Goal: Task Accomplishment & Management: Manage account settings

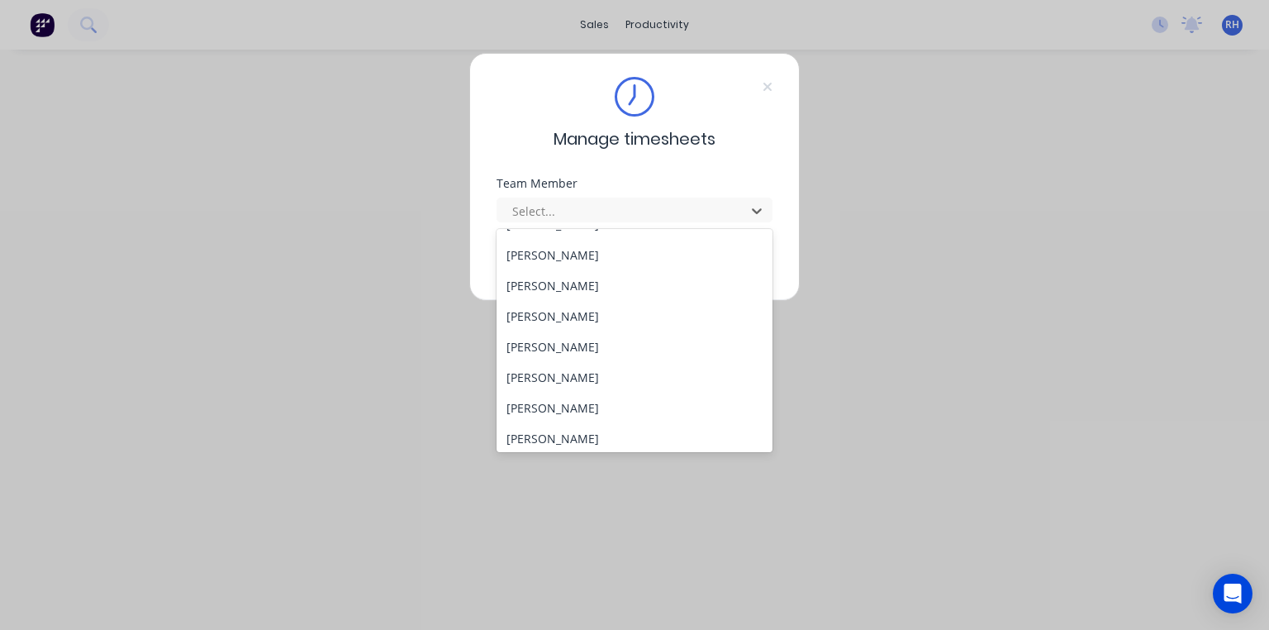
scroll to position [295, 0]
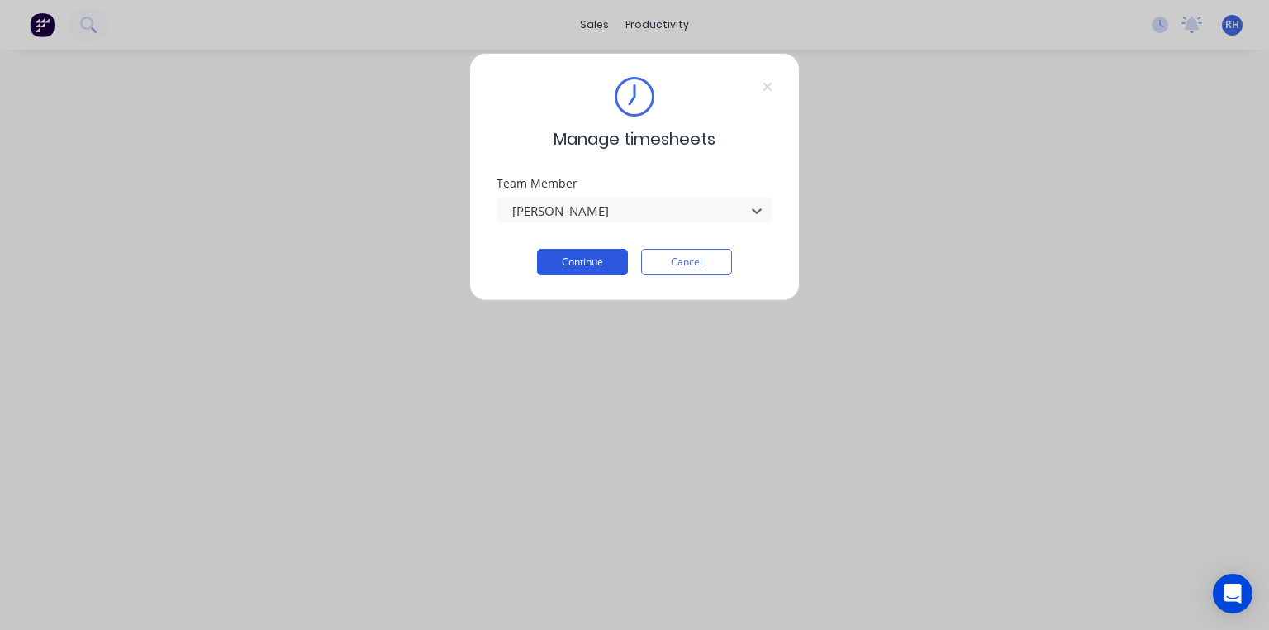
click at [593, 266] on button "Continue" at bounding box center [582, 262] width 91 height 26
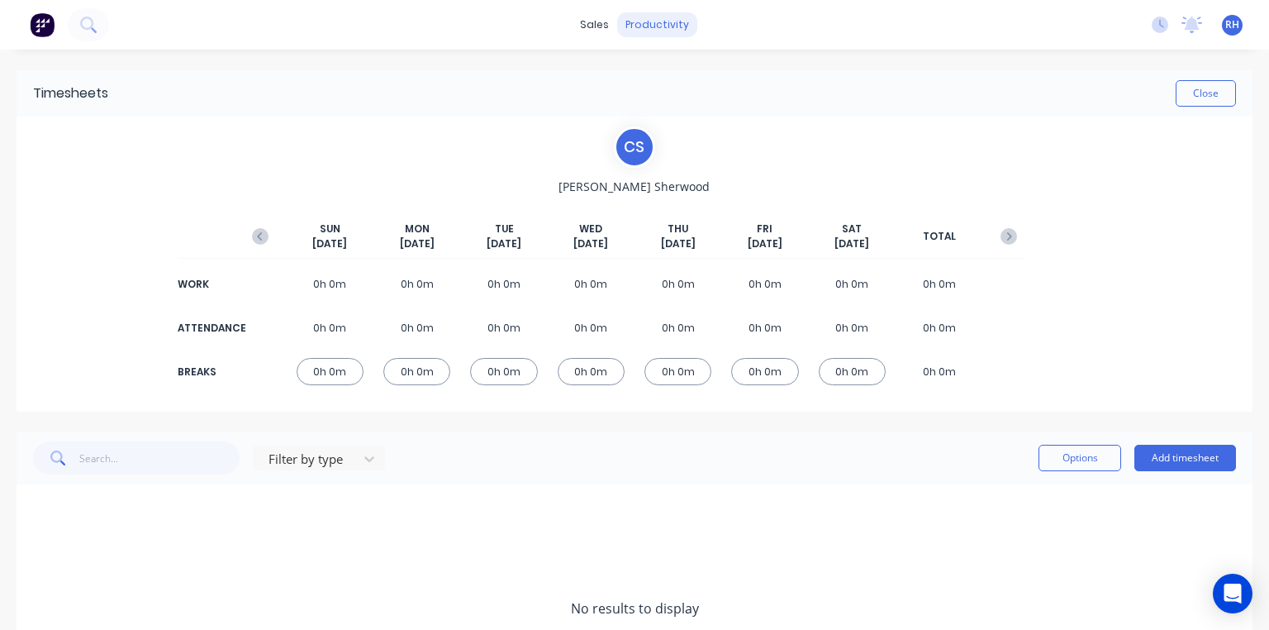
click at [663, 29] on div "productivity" at bounding box center [657, 24] width 80 height 25
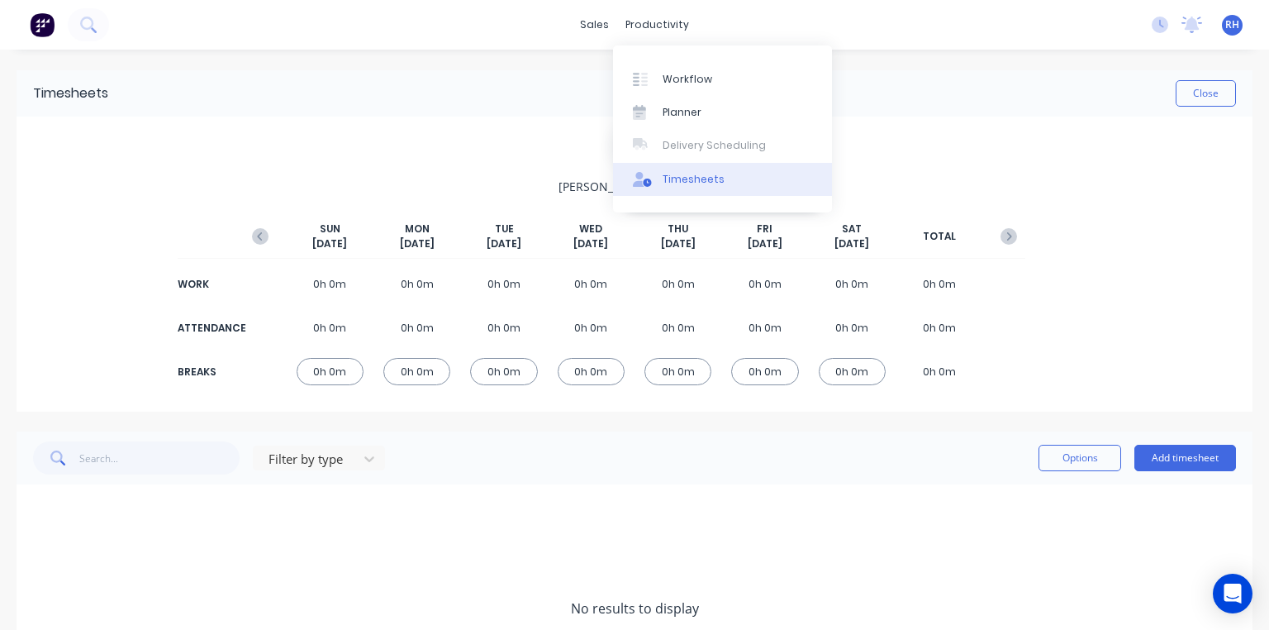
click at [703, 178] on div "Timesheets" at bounding box center [694, 179] width 62 height 15
click at [696, 181] on div "Timesheets" at bounding box center [694, 179] width 62 height 15
click at [534, 169] on div "C S [PERSON_NAME] [DATE] [DATE] [DATE] [DATE] [DATE] [DATE] [DATE] TOTAL WORK 0…" at bounding box center [635, 263] width 782 height 275
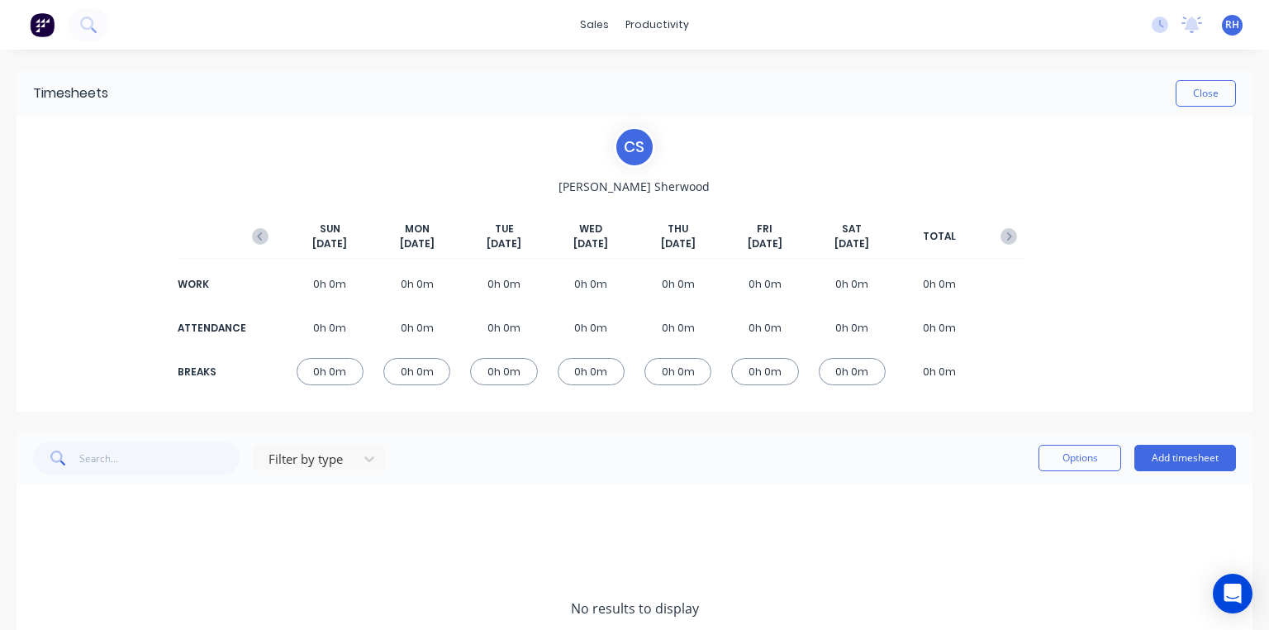
click at [668, 188] on span "[PERSON_NAME]" at bounding box center [634, 186] width 151 height 17
click at [631, 148] on div "C S" at bounding box center [634, 146] width 41 height 41
click at [43, 28] on img at bounding box center [42, 24] width 25 height 25
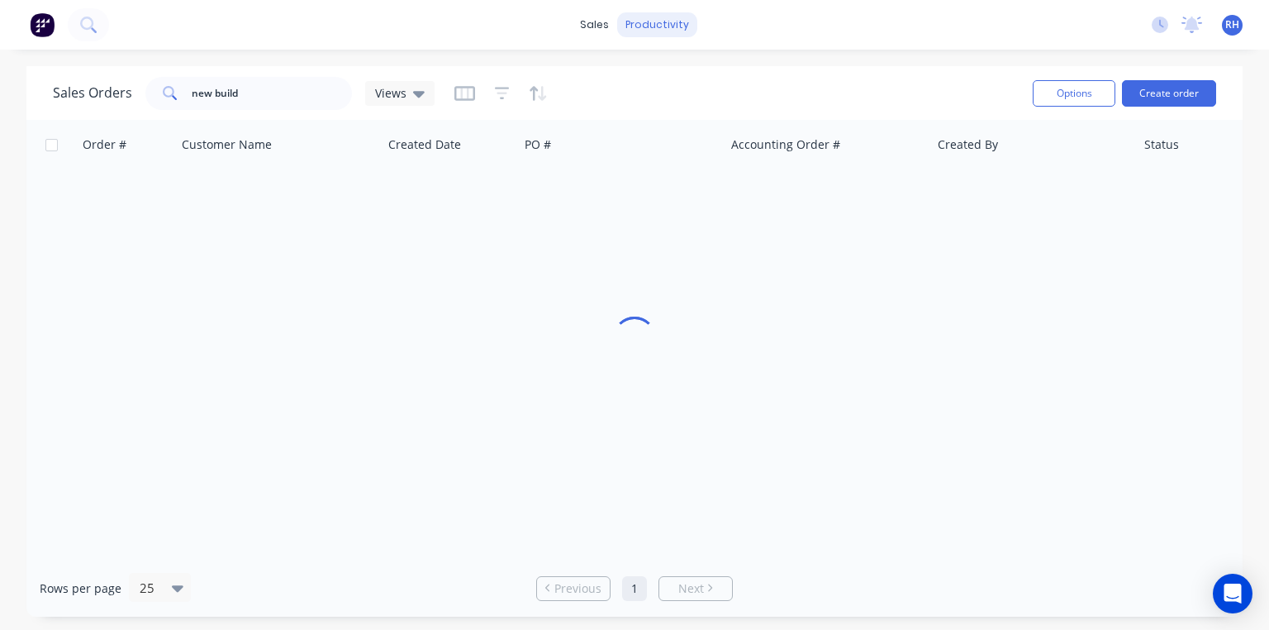
click at [673, 33] on div "productivity" at bounding box center [657, 24] width 80 height 25
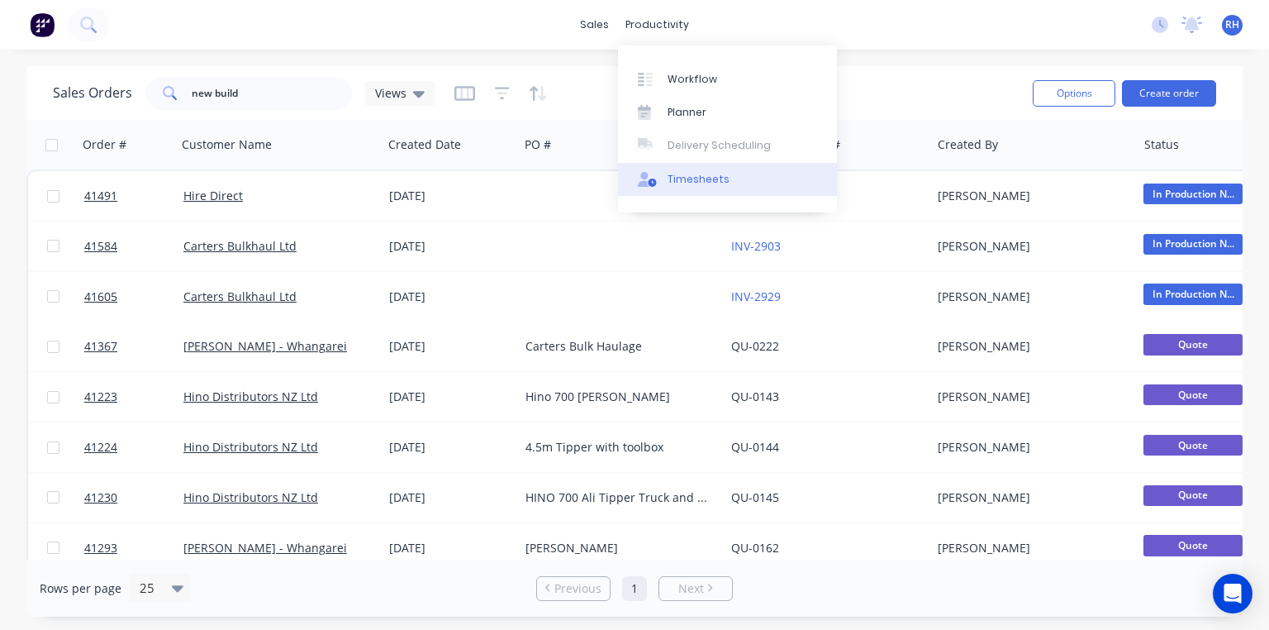
click at [711, 176] on div "Timesheets" at bounding box center [699, 179] width 62 height 15
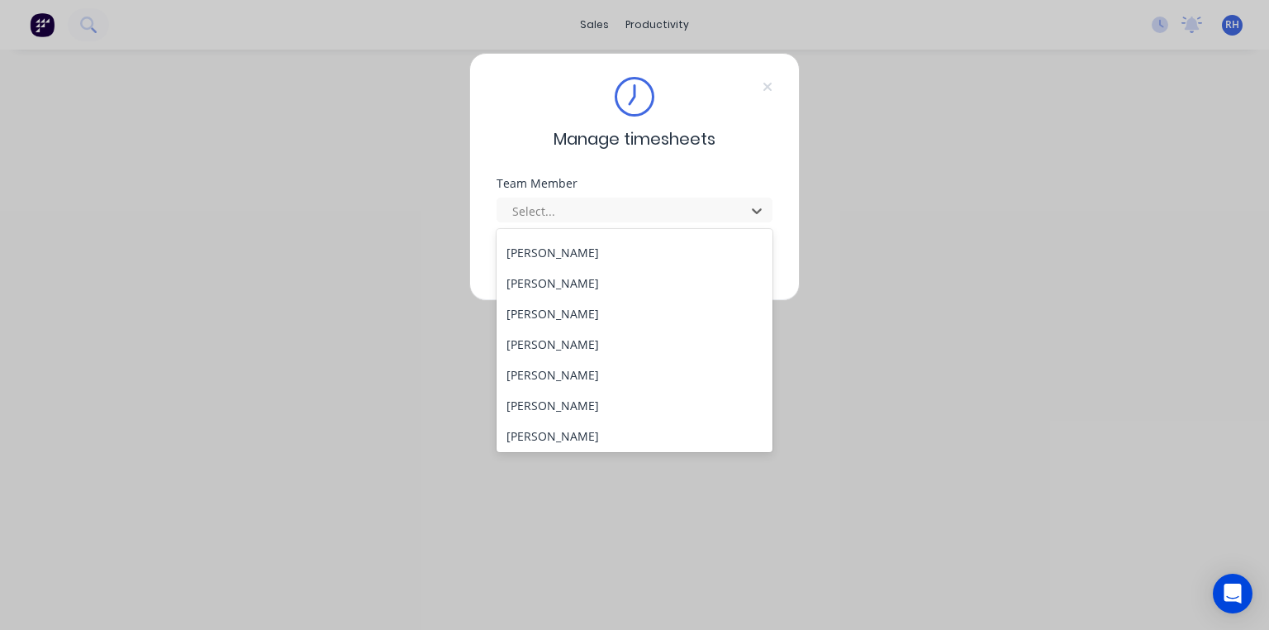
scroll to position [326, 0]
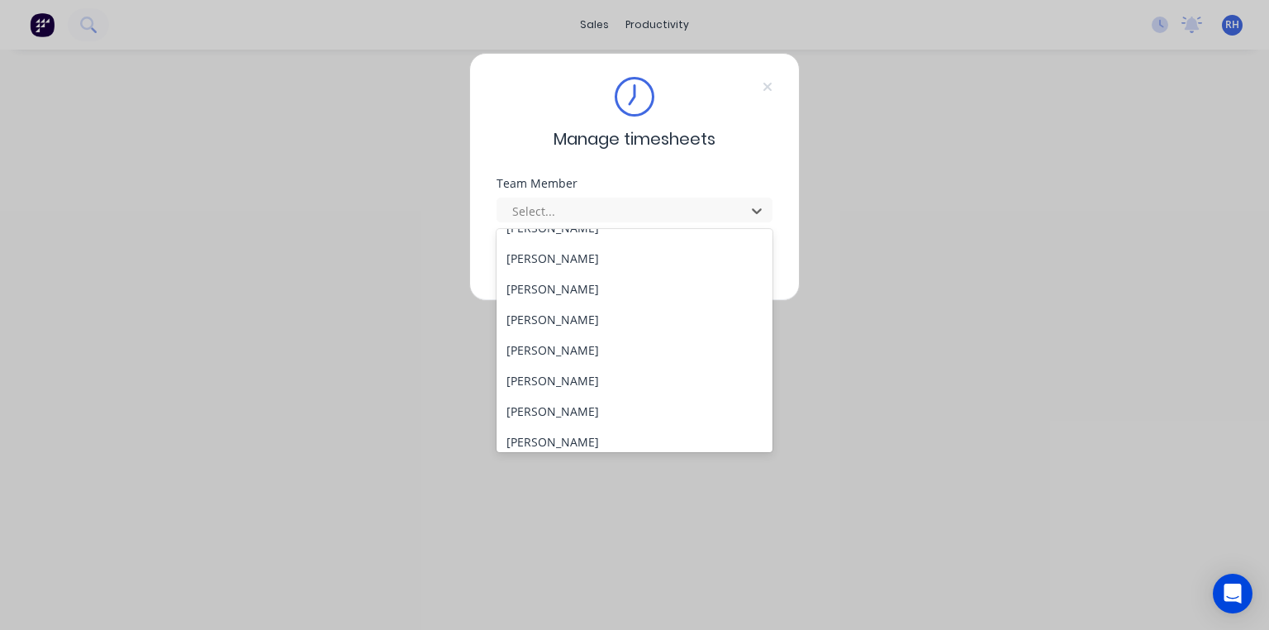
click at [568, 259] on div "[PERSON_NAME]" at bounding box center [635, 258] width 276 height 31
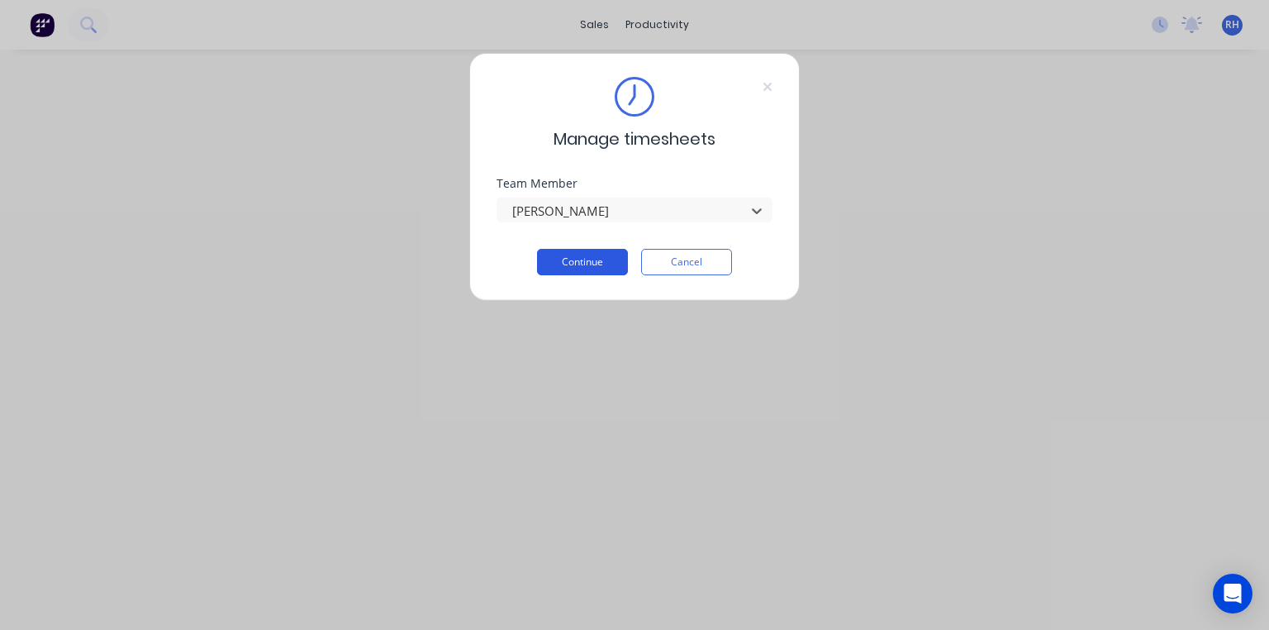
click at [599, 264] on button "Continue" at bounding box center [582, 262] width 91 height 26
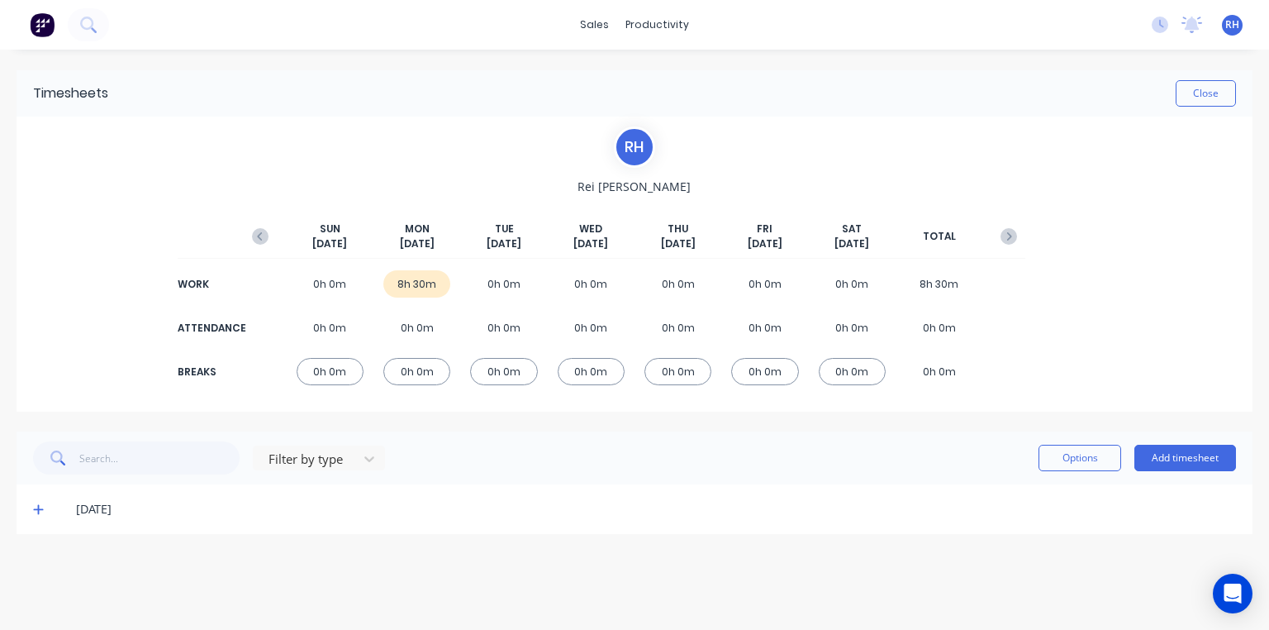
click at [40, 513] on icon at bounding box center [38, 509] width 11 height 12
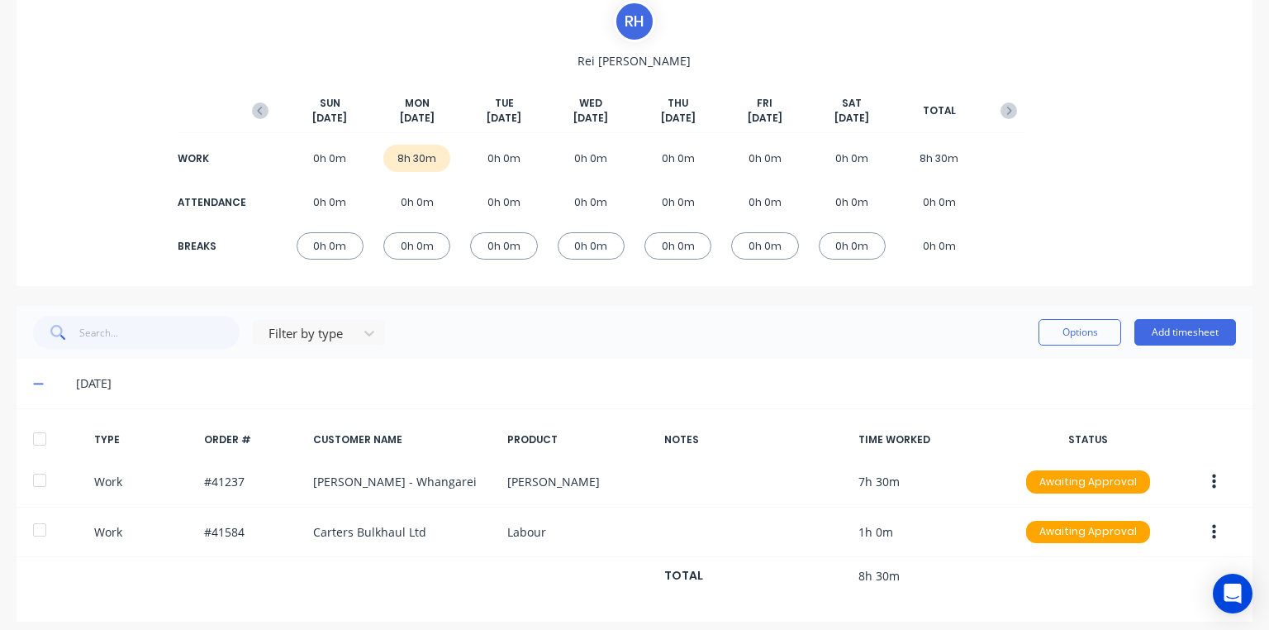
scroll to position [136, 0]
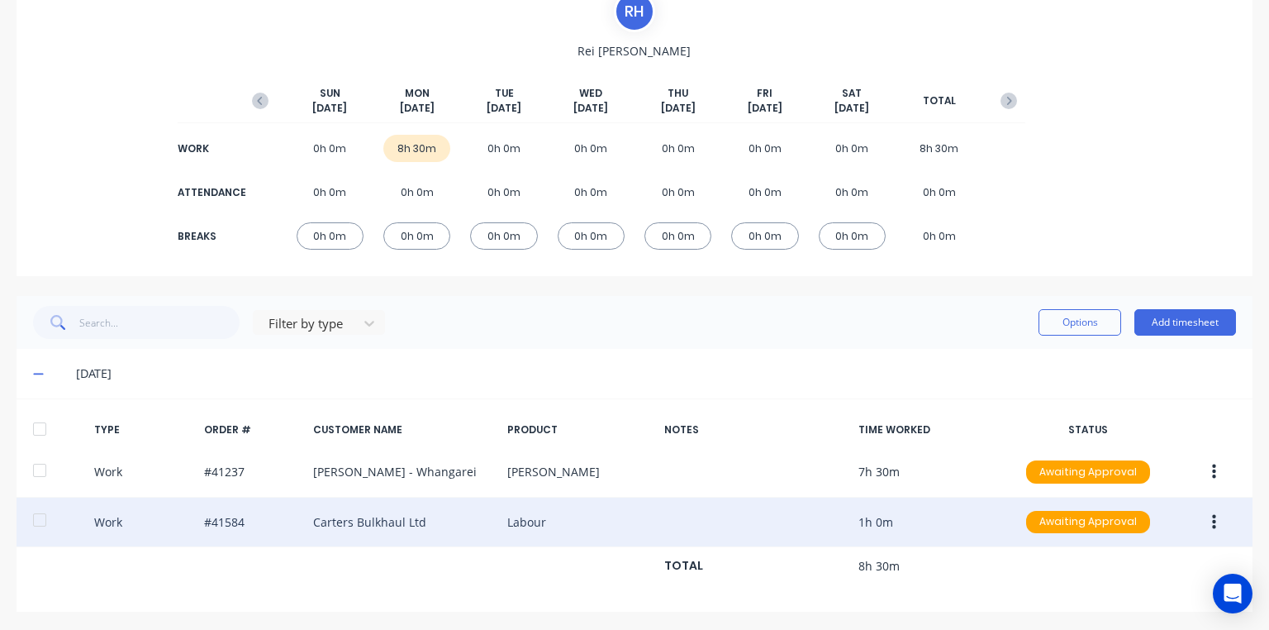
click at [1208, 527] on button "button" at bounding box center [1214, 522] width 39 height 30
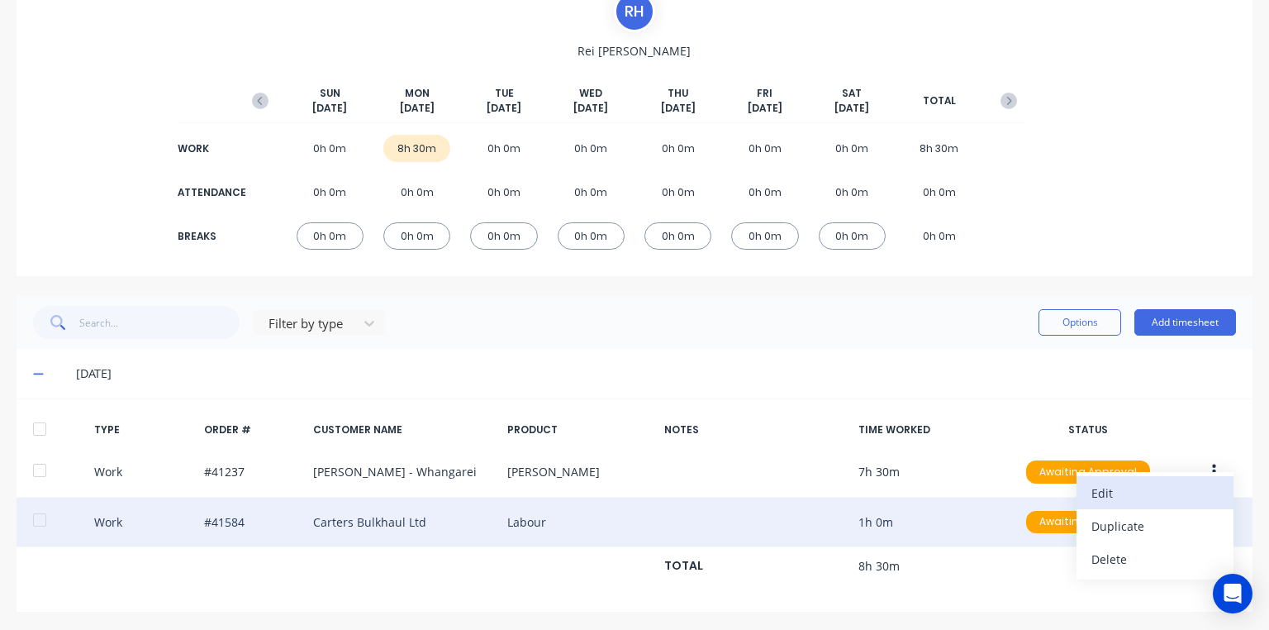
click at [1139, 492] on div "Edit" at bounding box center [1154, 493] width 127 height 24
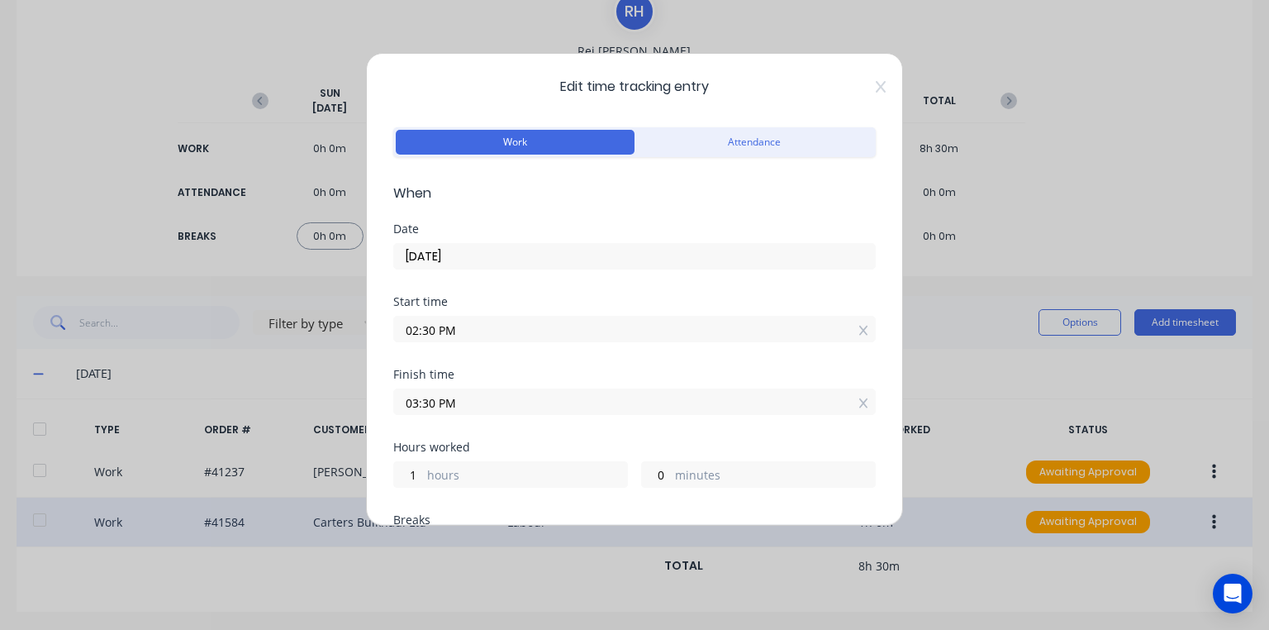
click at [433, 398] on input "03:30 PM" at bounding box center [634, 401] width 481 height 25
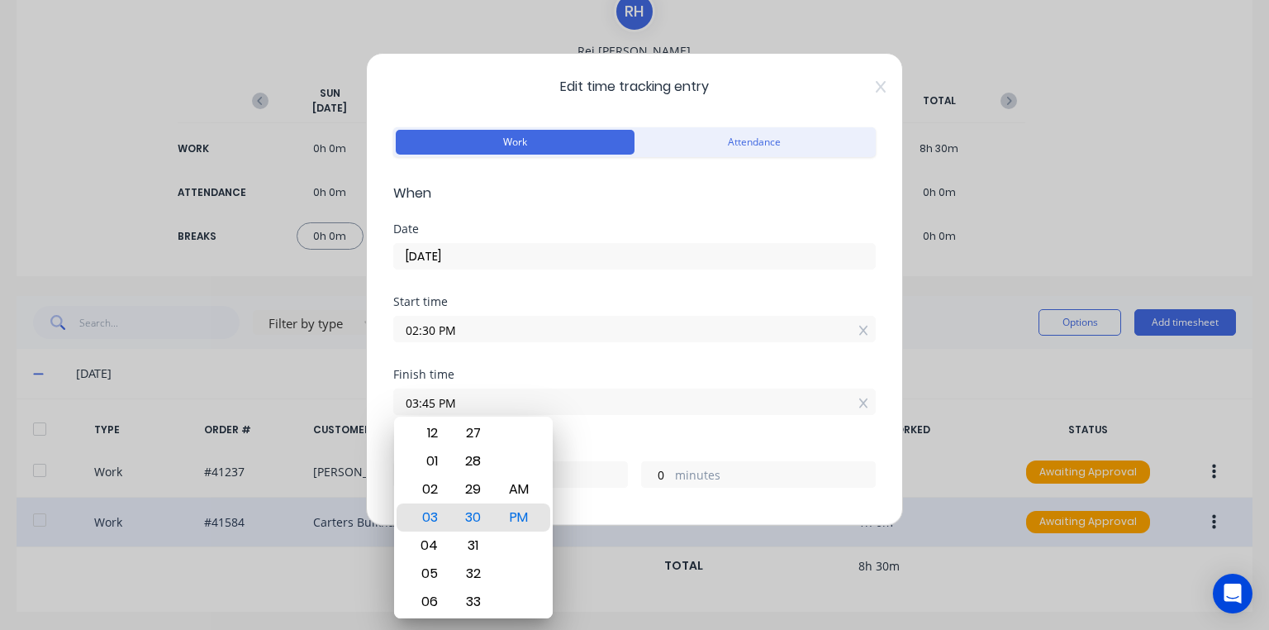
type input "03:45 PM"
click at [734, 360] on div "Start time 02:30 PM" at bounding box center [634, 332] width 483 height 73
type input "15"
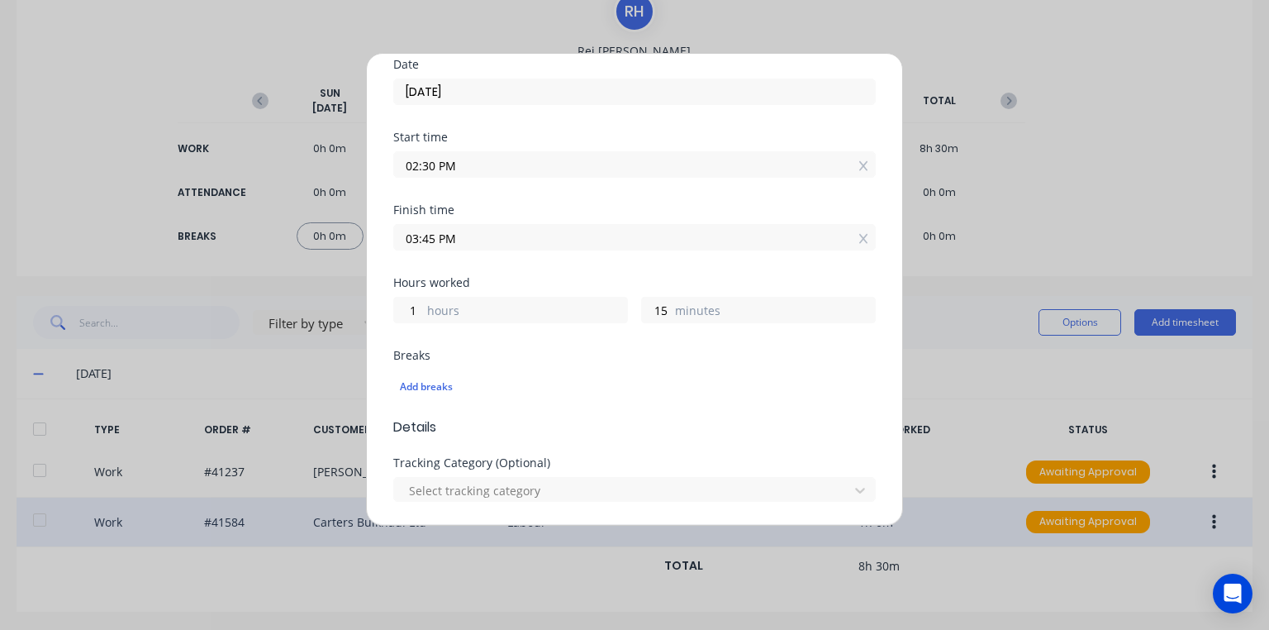
scroll to position [602, 0]
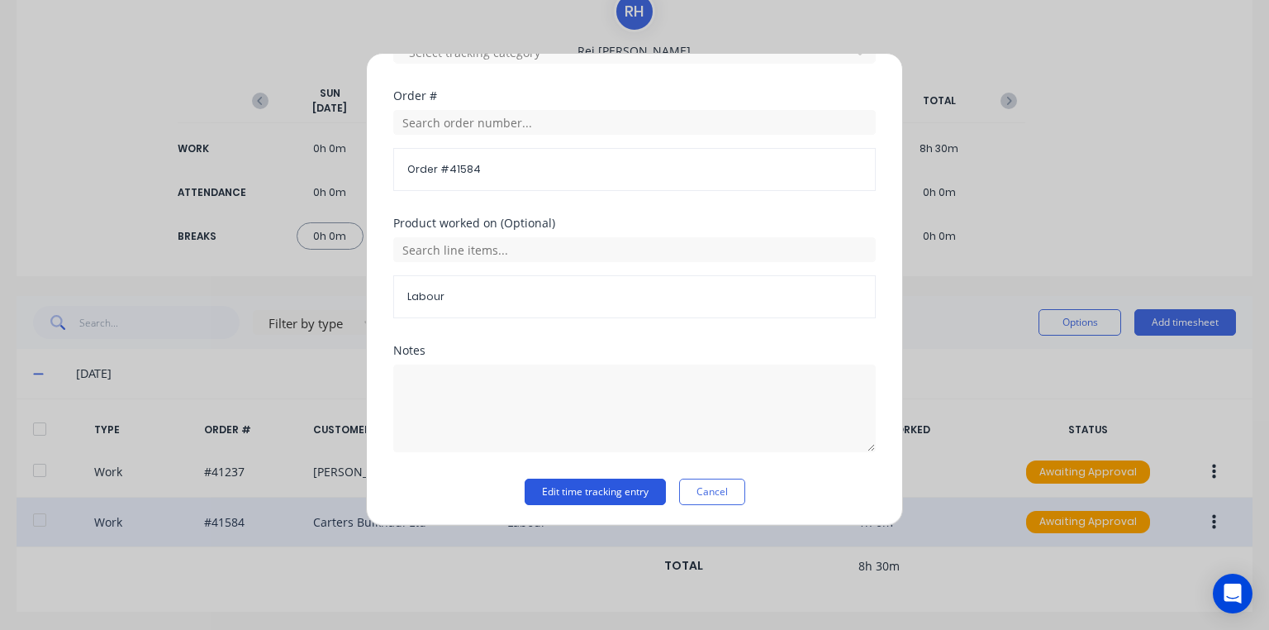
click at [625, 489] on button "Edit time tracking entry" at bounding box center [595, 491] width 141 height 26
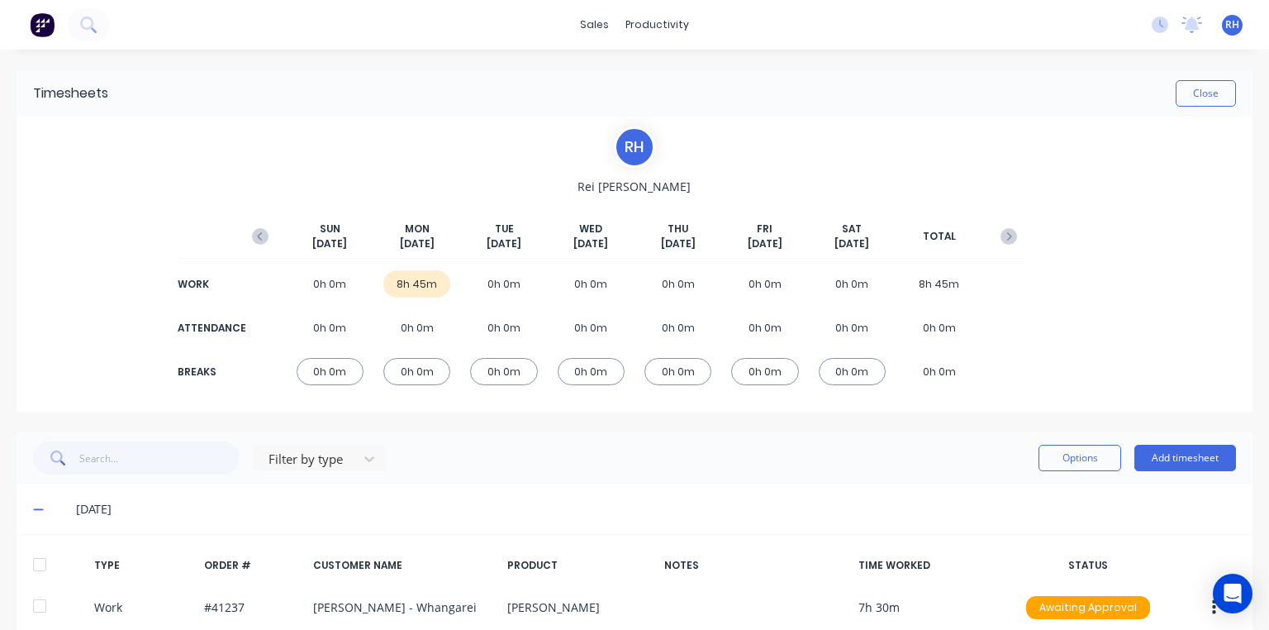
click at [32, 28] on img at bounding box center [42, 24] width 25 height 25
